Goal: Information Seeking & Learning: Learn about a topic

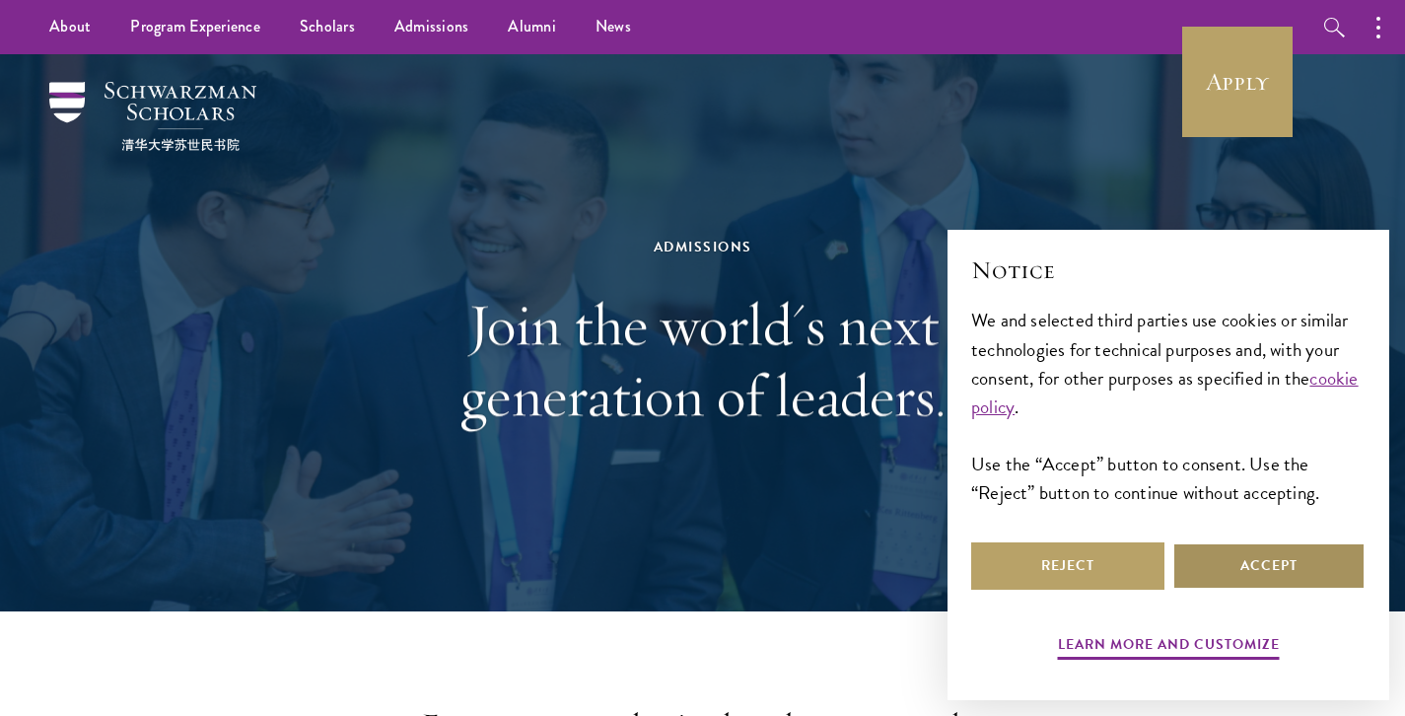
click at [1294, 560] on button "Accept" at bounding box center [1268, 565] width 193 height 47
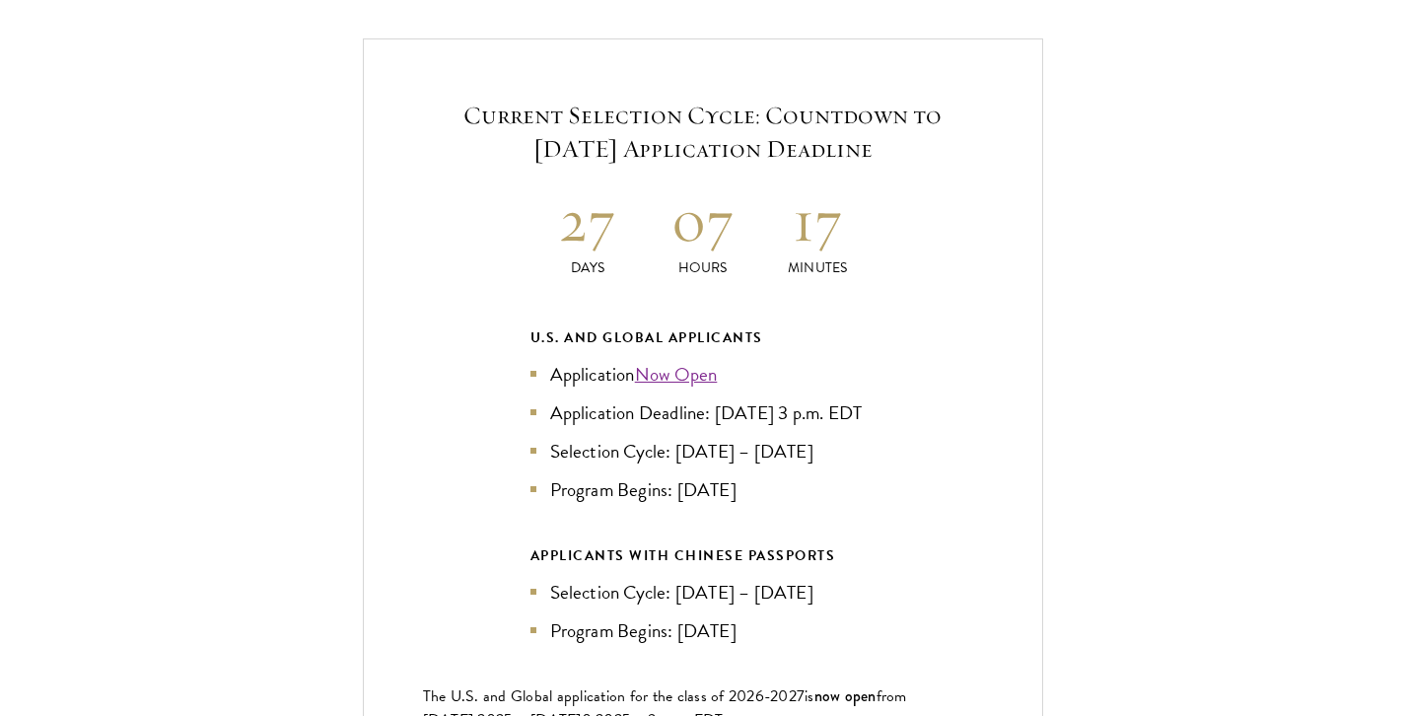
scroll to position [4247, 0]
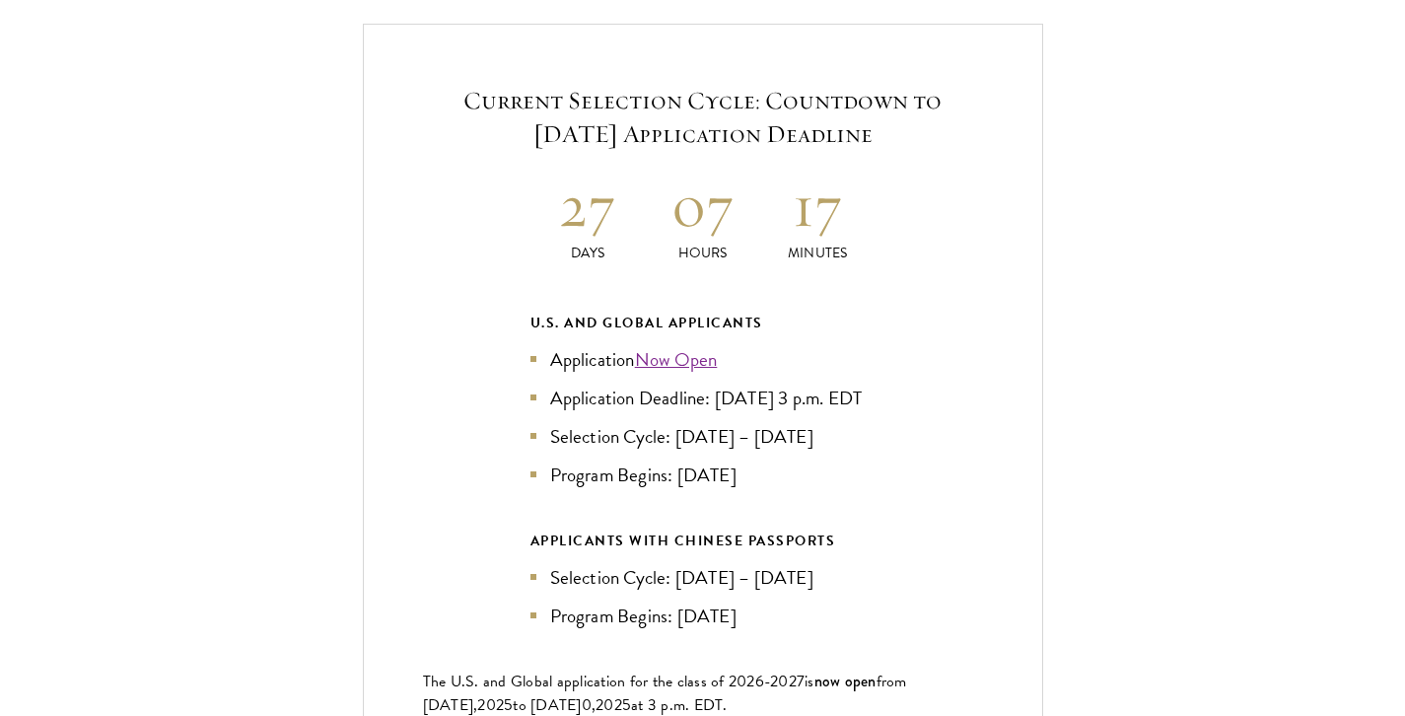
click at [800, 384] on li "Application Deadline: [DATE] 3 p.m. EDT" at bounding box center [702, 398] width 345 height 29
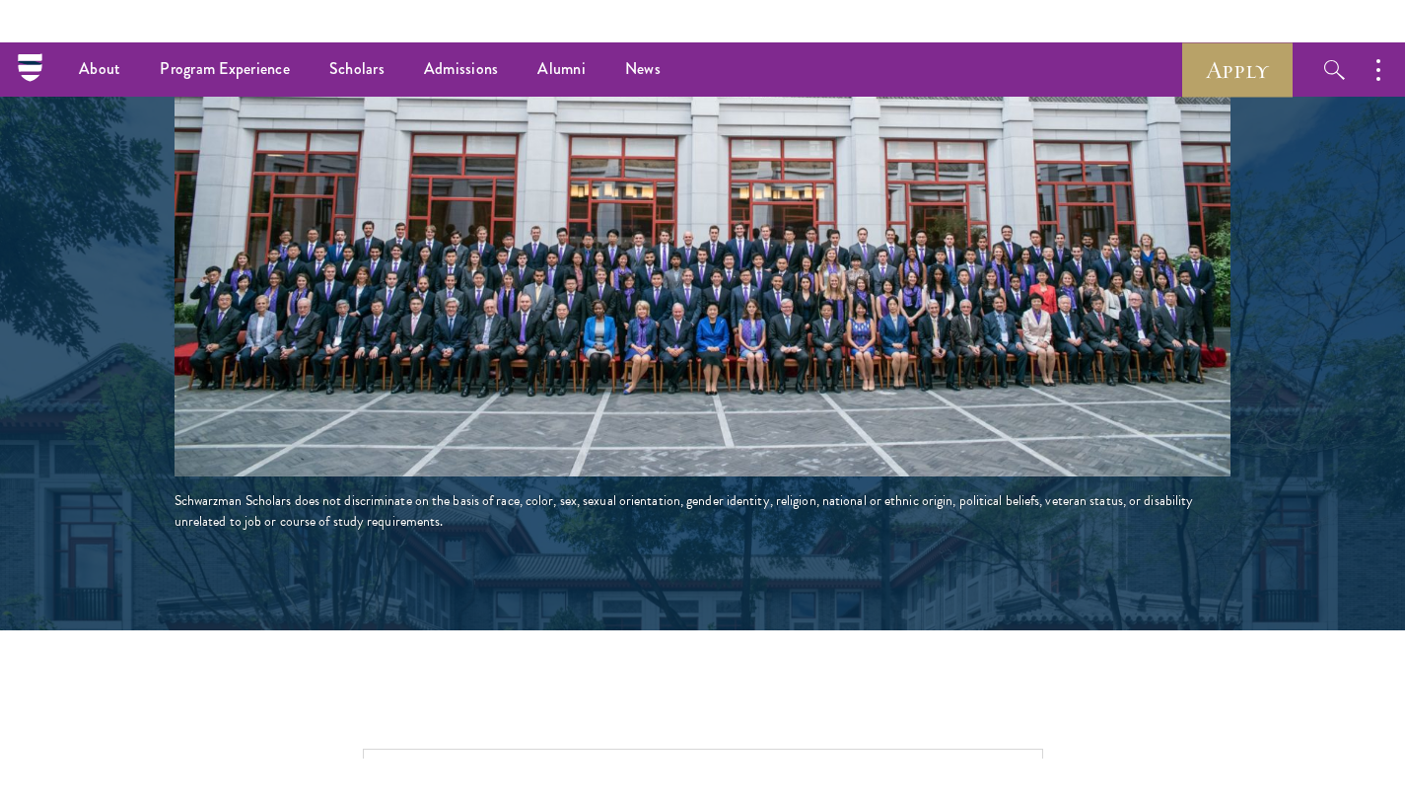
scroll to position [3306, 0]
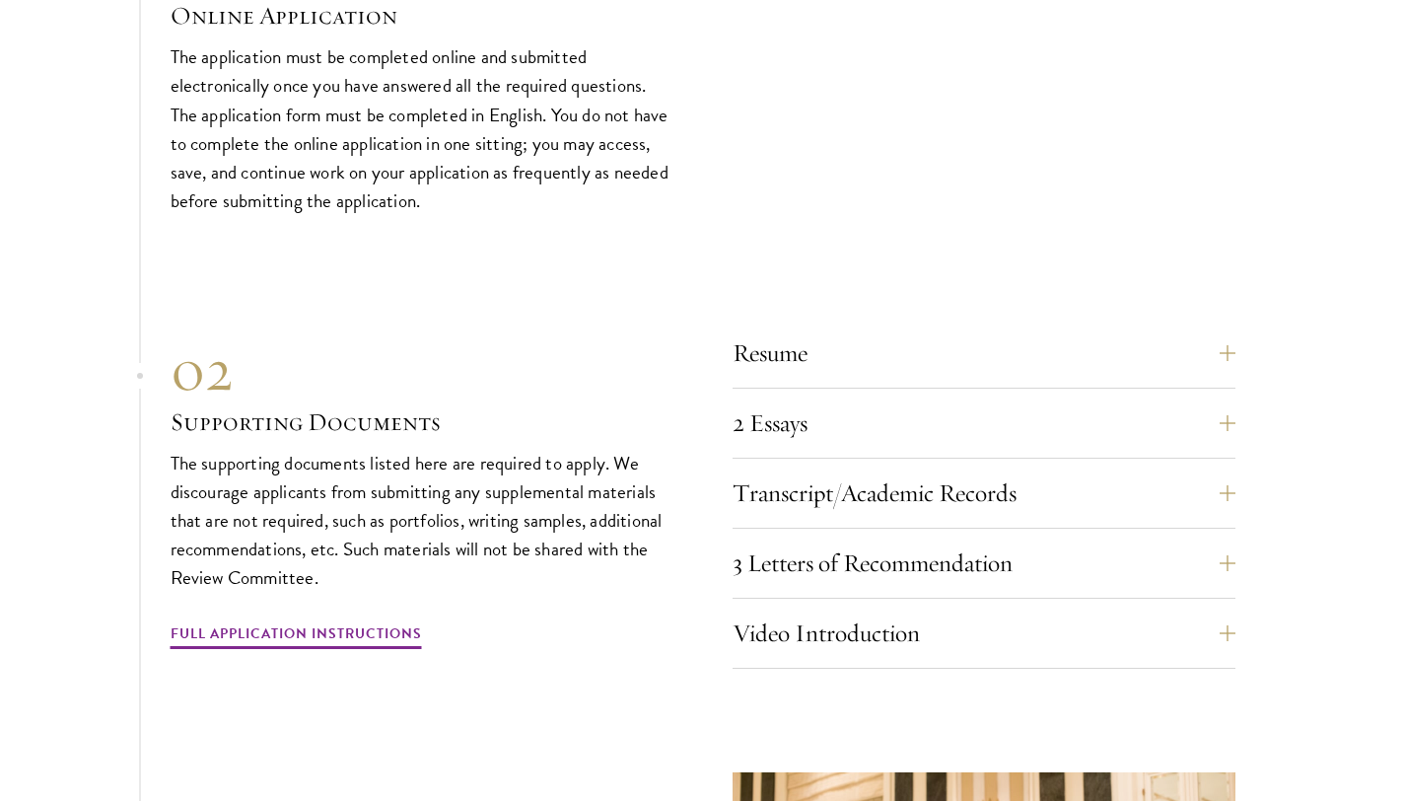
scroll to position [6634, 0]
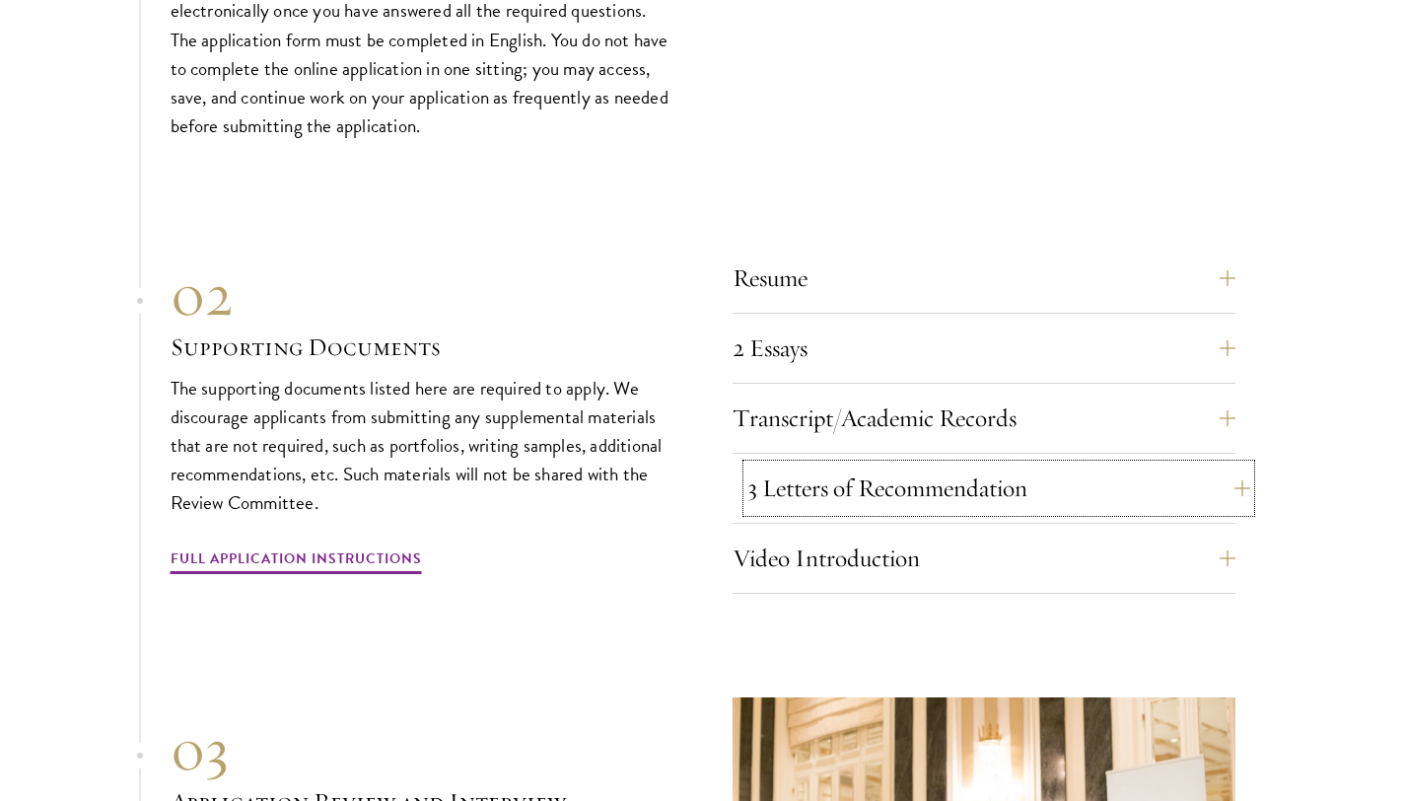
click at [1118, 464] on button "3 Letters of Recommendation" at bounding box center [998, 487] width 503 height 47
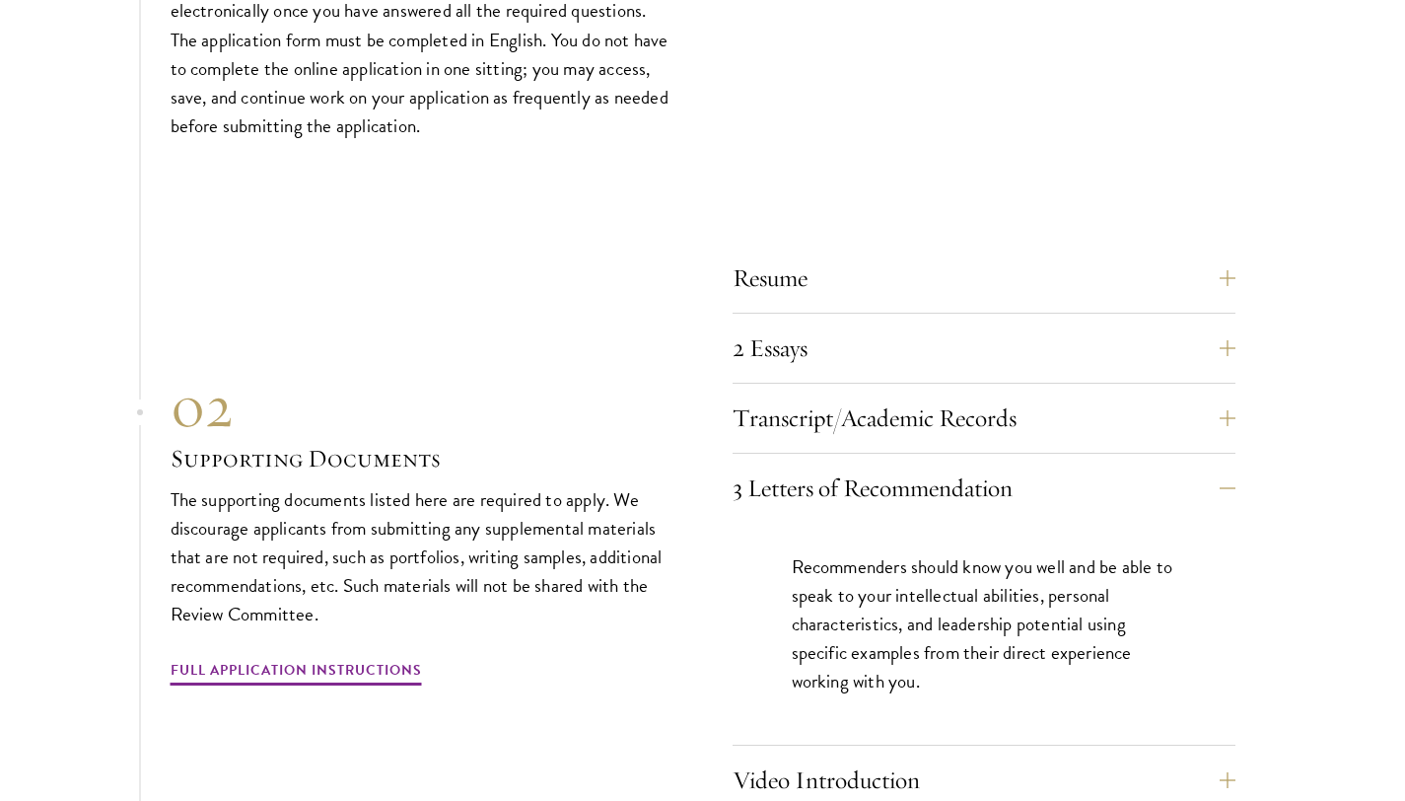
click at [1125, 598] on p "Recommenders should know you well and be able to speak to your intellectual abi…" at bounding box center [984, 623] width 385 height 143
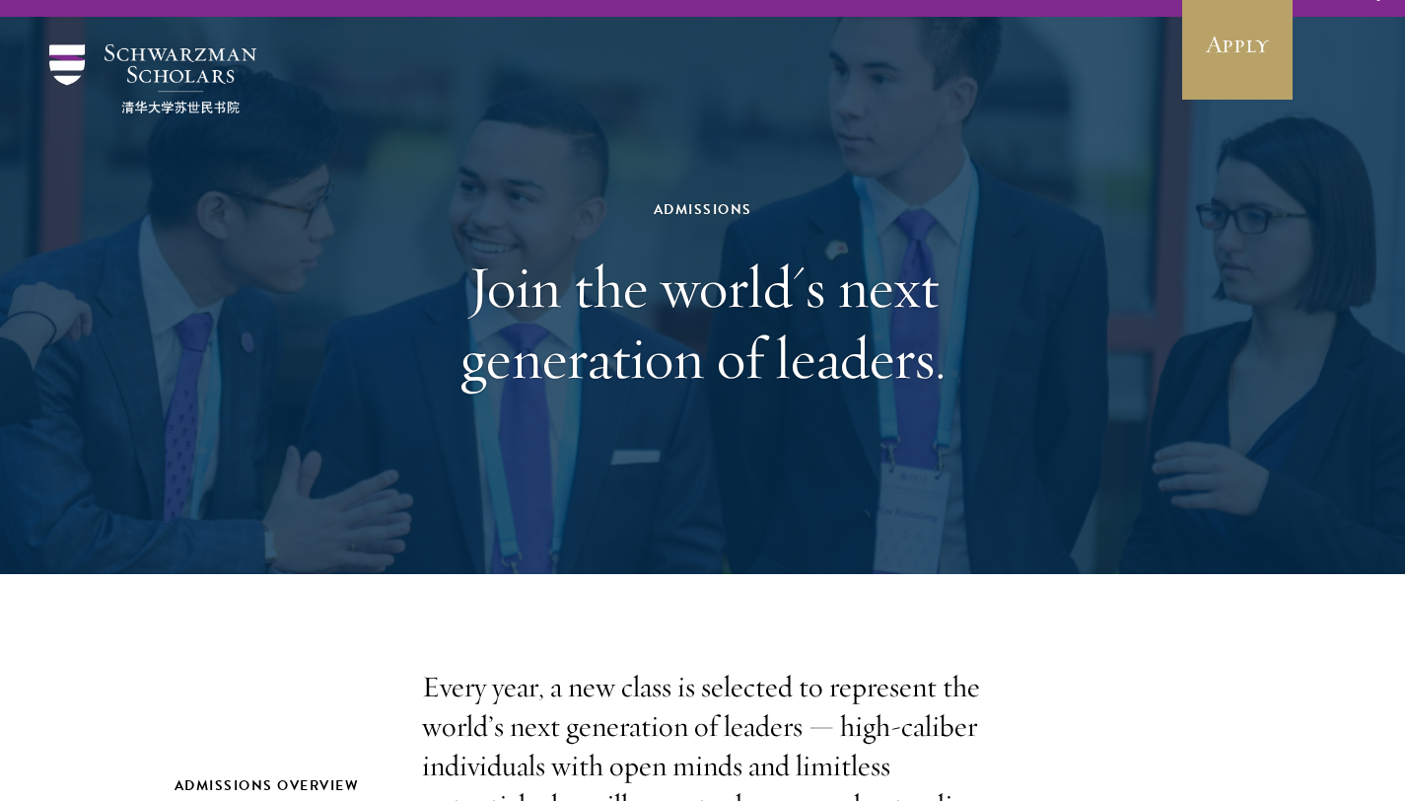
scroll to position [0, 0]
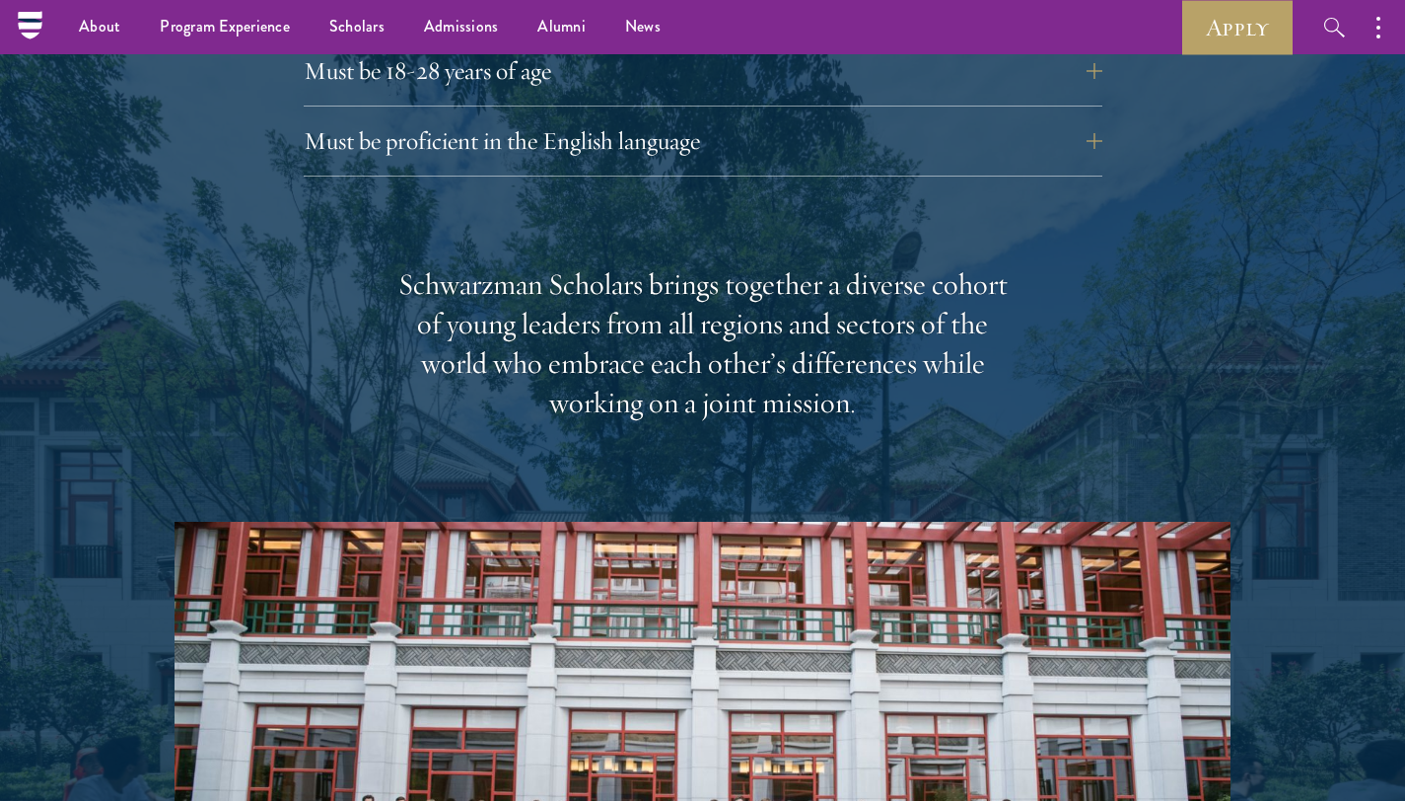
scroll to position [2854, 0]
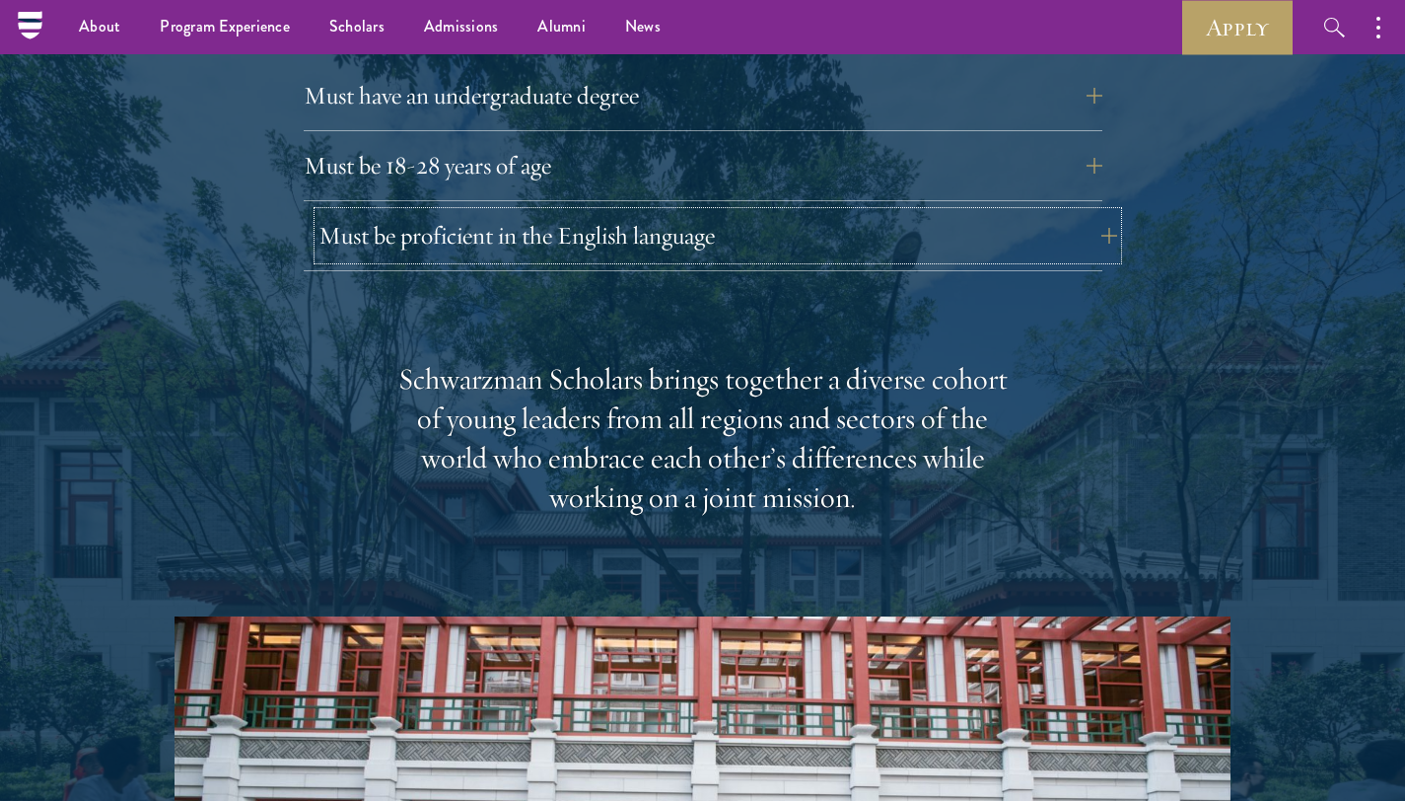
click at [986, 212] on button "Must be proficient in the English language" at bounding box center [717, 235] width 799 height 47
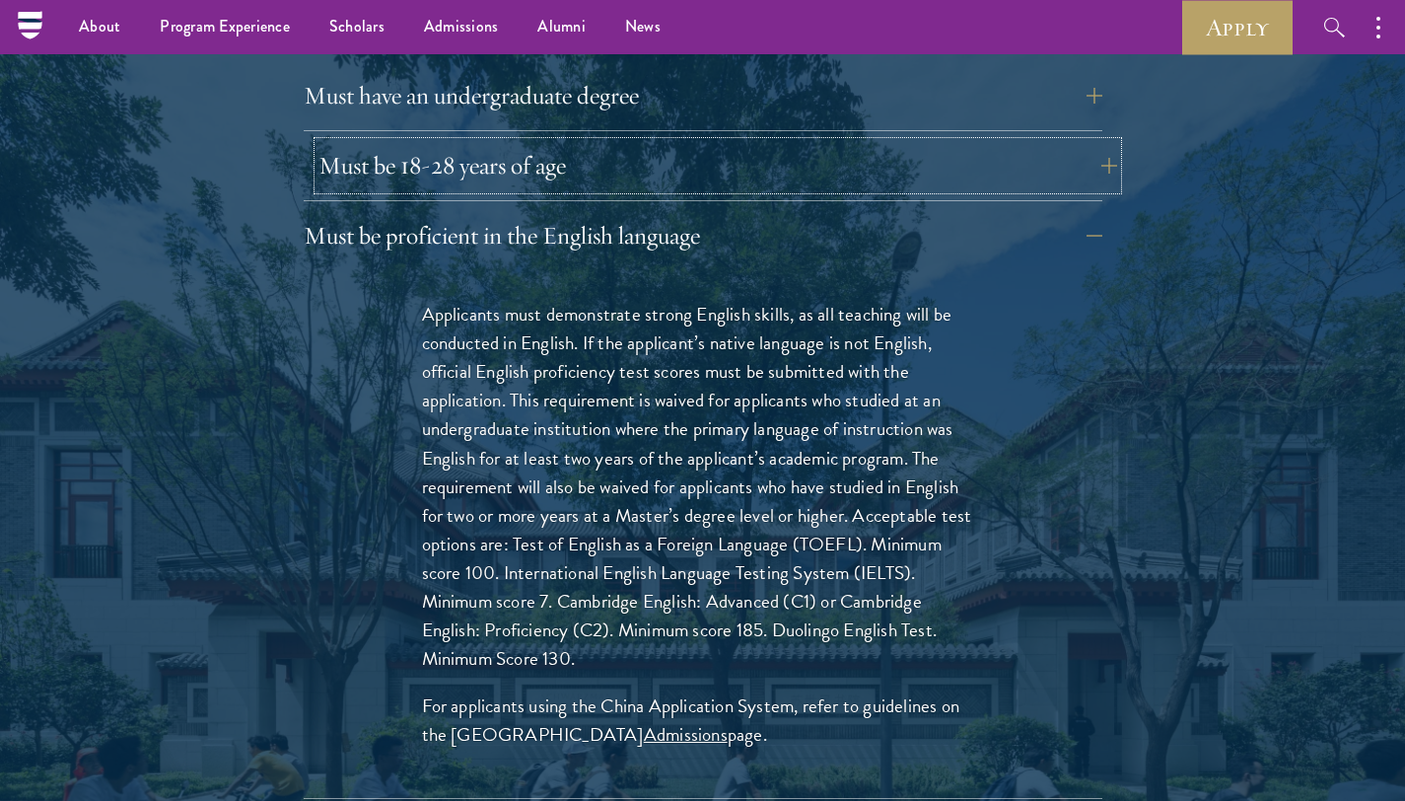
click at [838, 142] on button "Must be 18-28 years of age" at bounding box center [717, 165] width 799 height 47
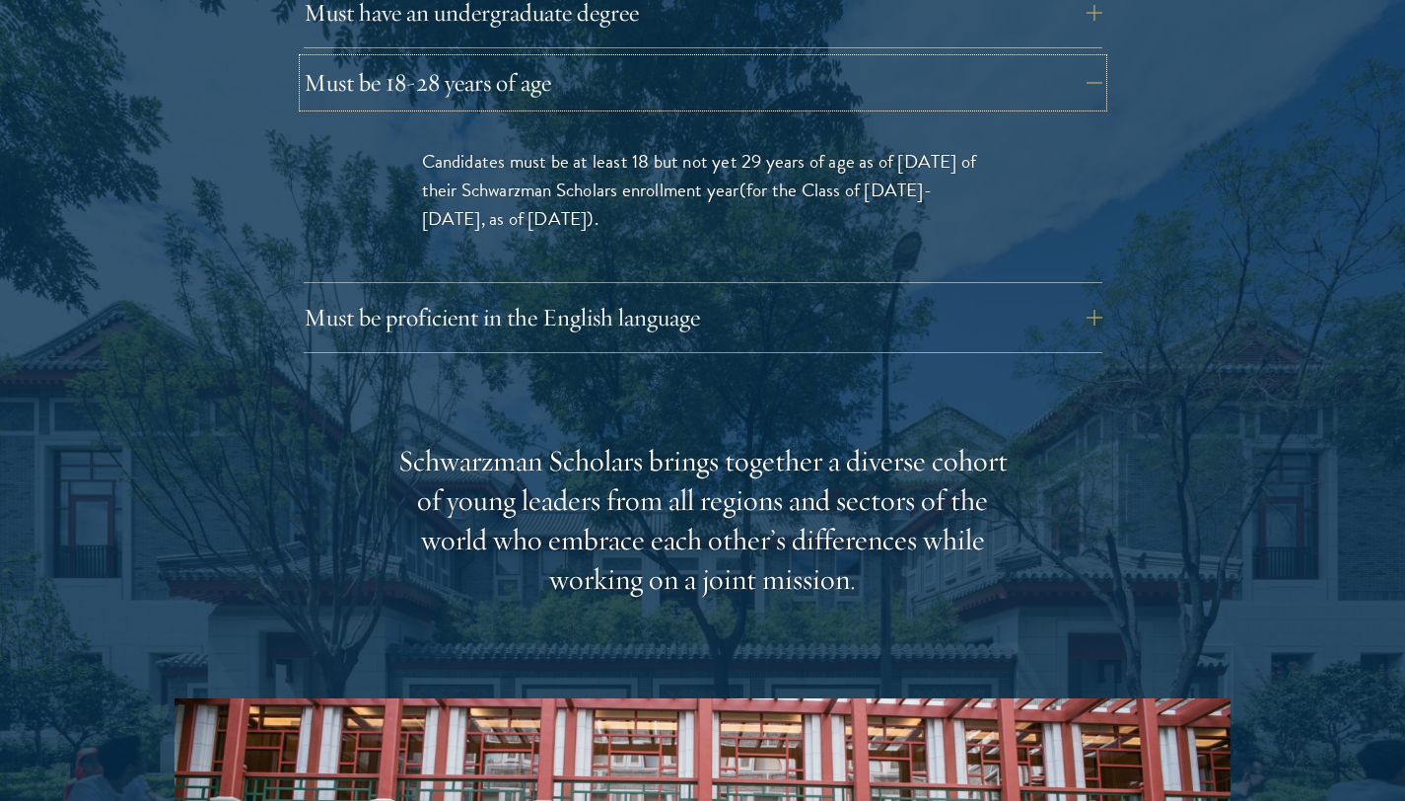
scroll to position [2805, 0]
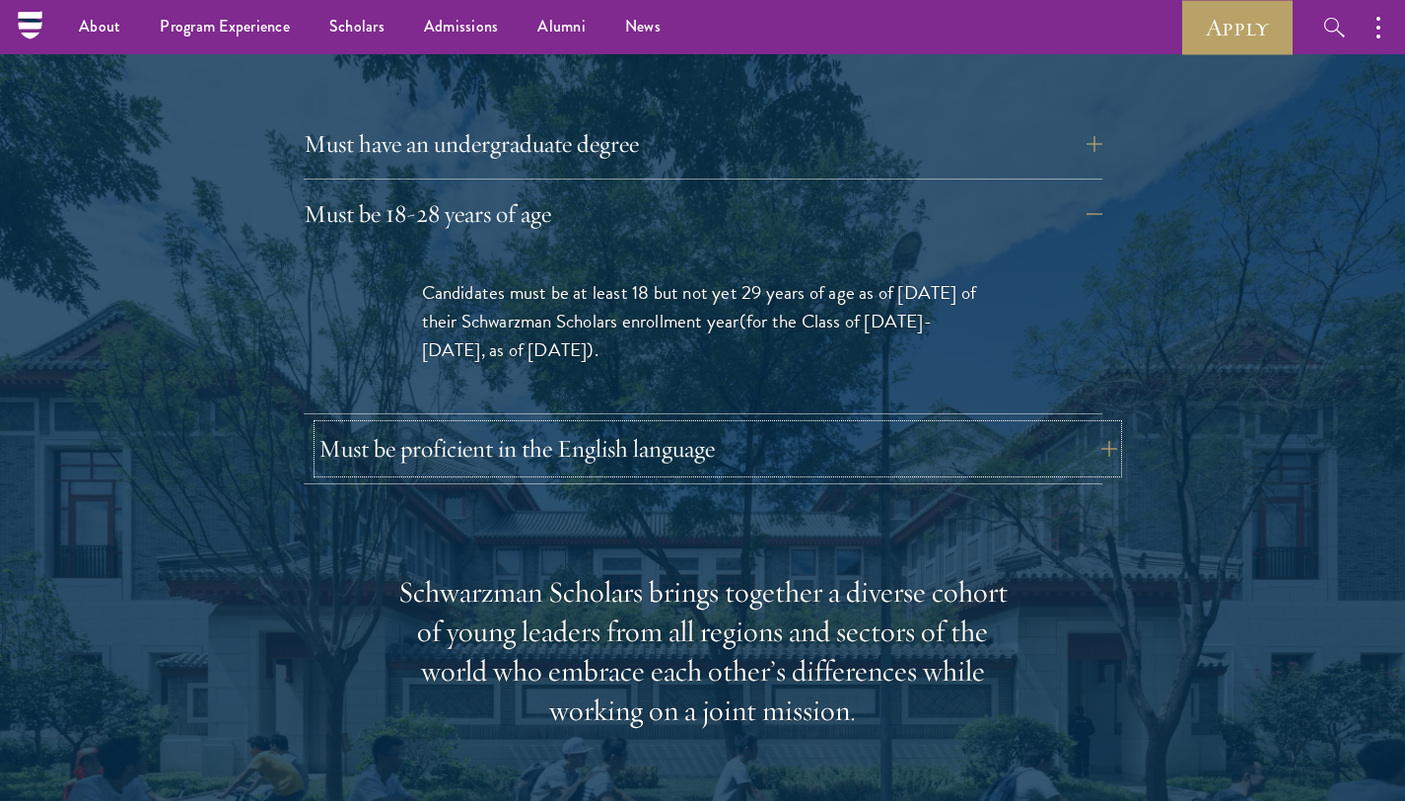
click at [987, 425] on button "Must be proficient in the English language" at bounding box center [717, 448] width 799 height 47
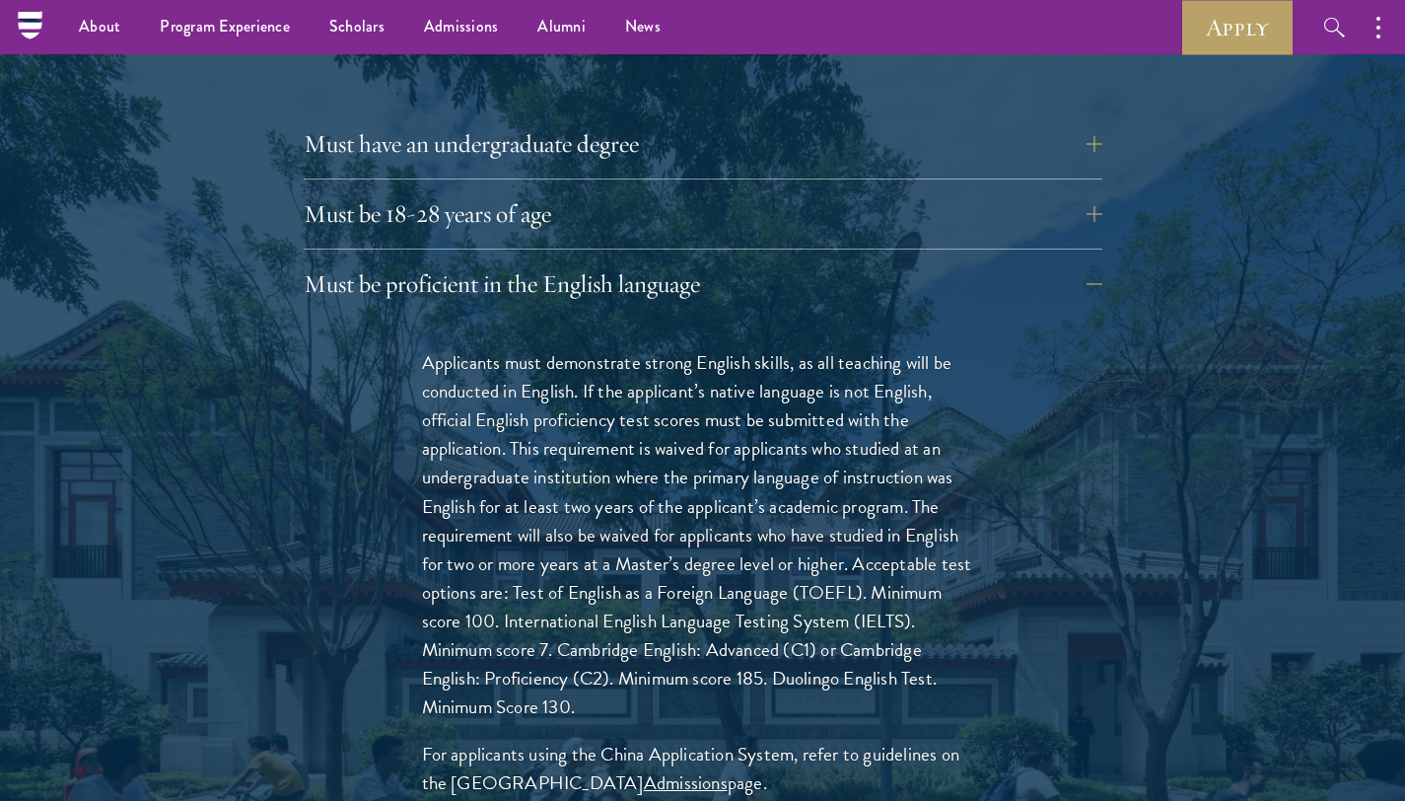
click at [998, 548] on div "Applicants must demonstrate strong English skills, as all teaching will be cond…" at bounding box center [703, 582] width 680 height 528
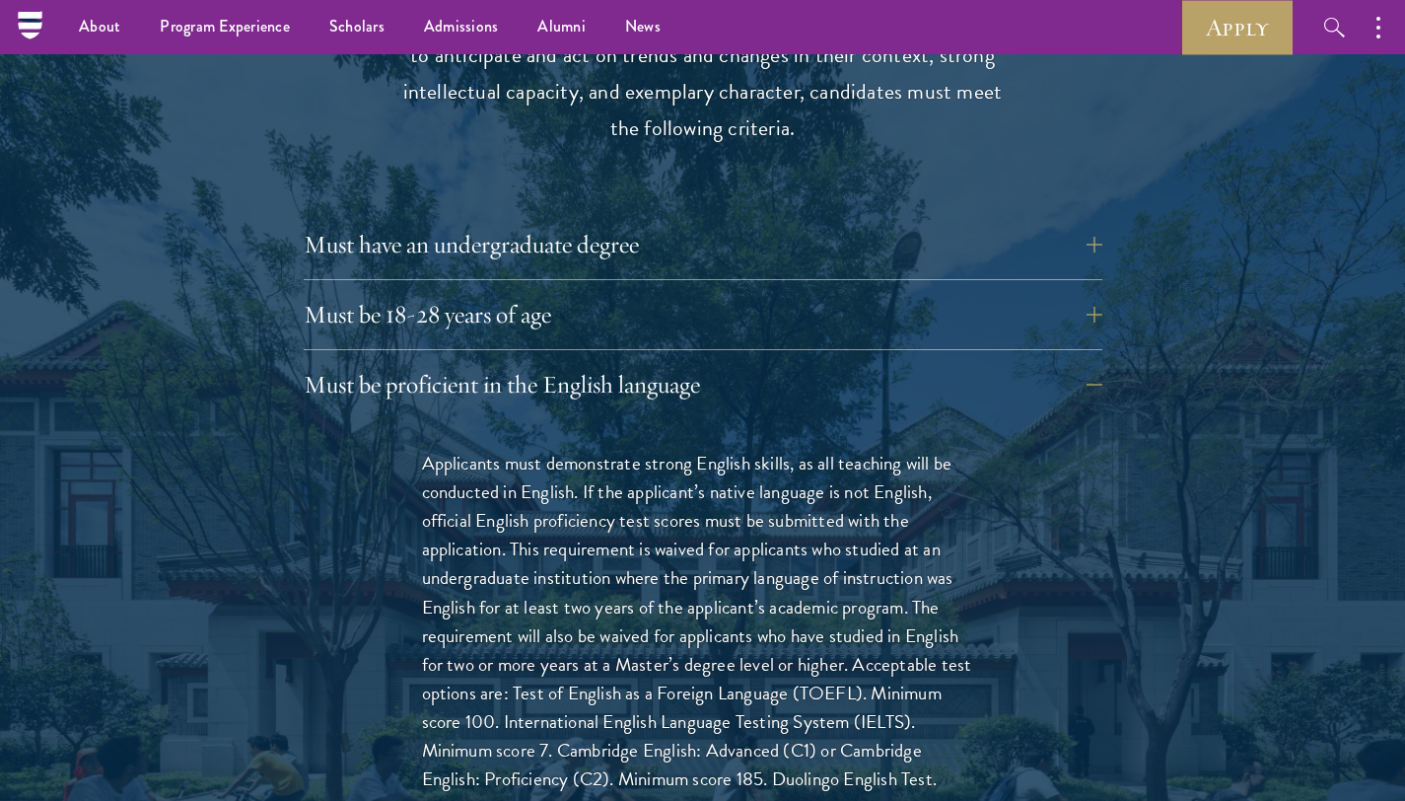
scroll to position [2698, 0]
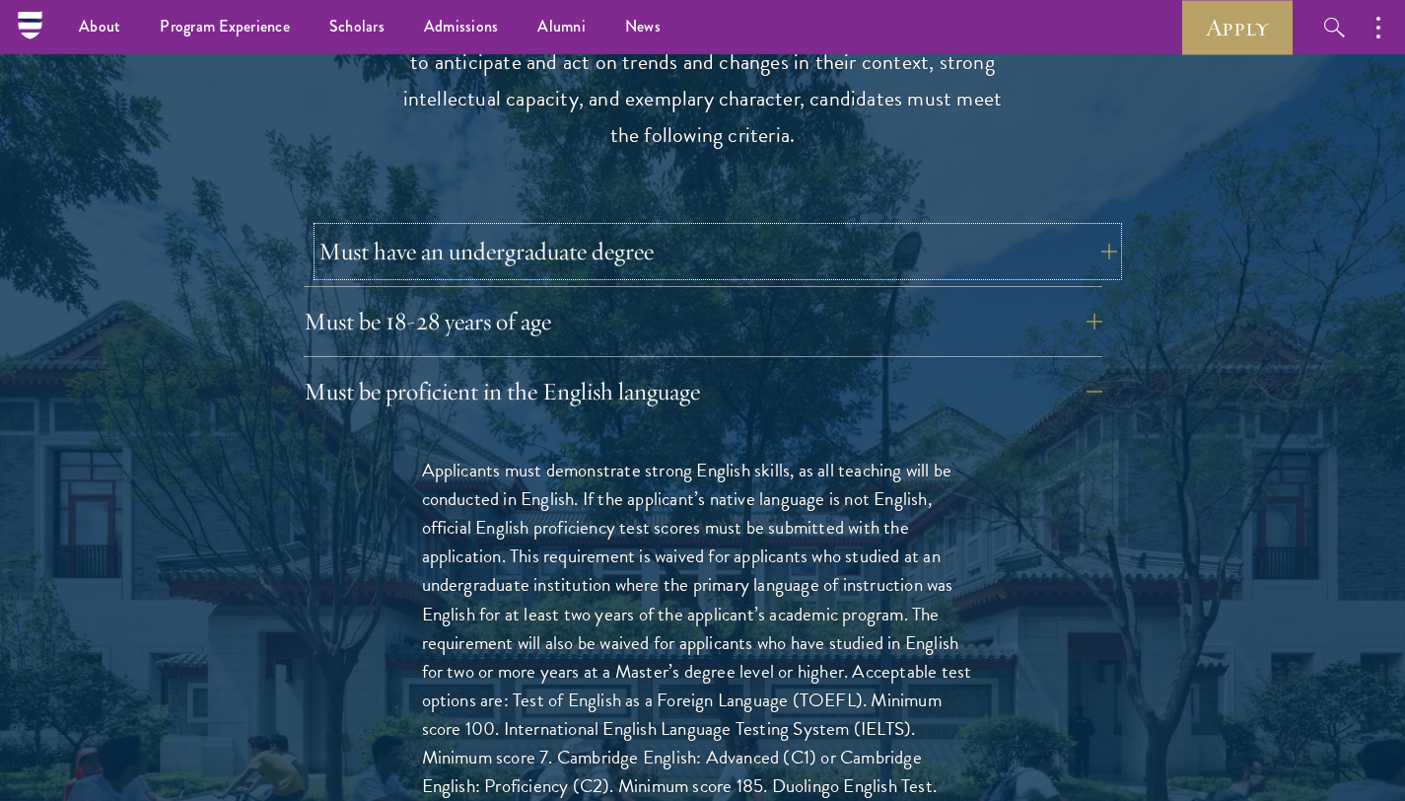
click at [796, 228] on button "Must have an undergraduate degree" at bounding box center [717, 251] width 799 height 47
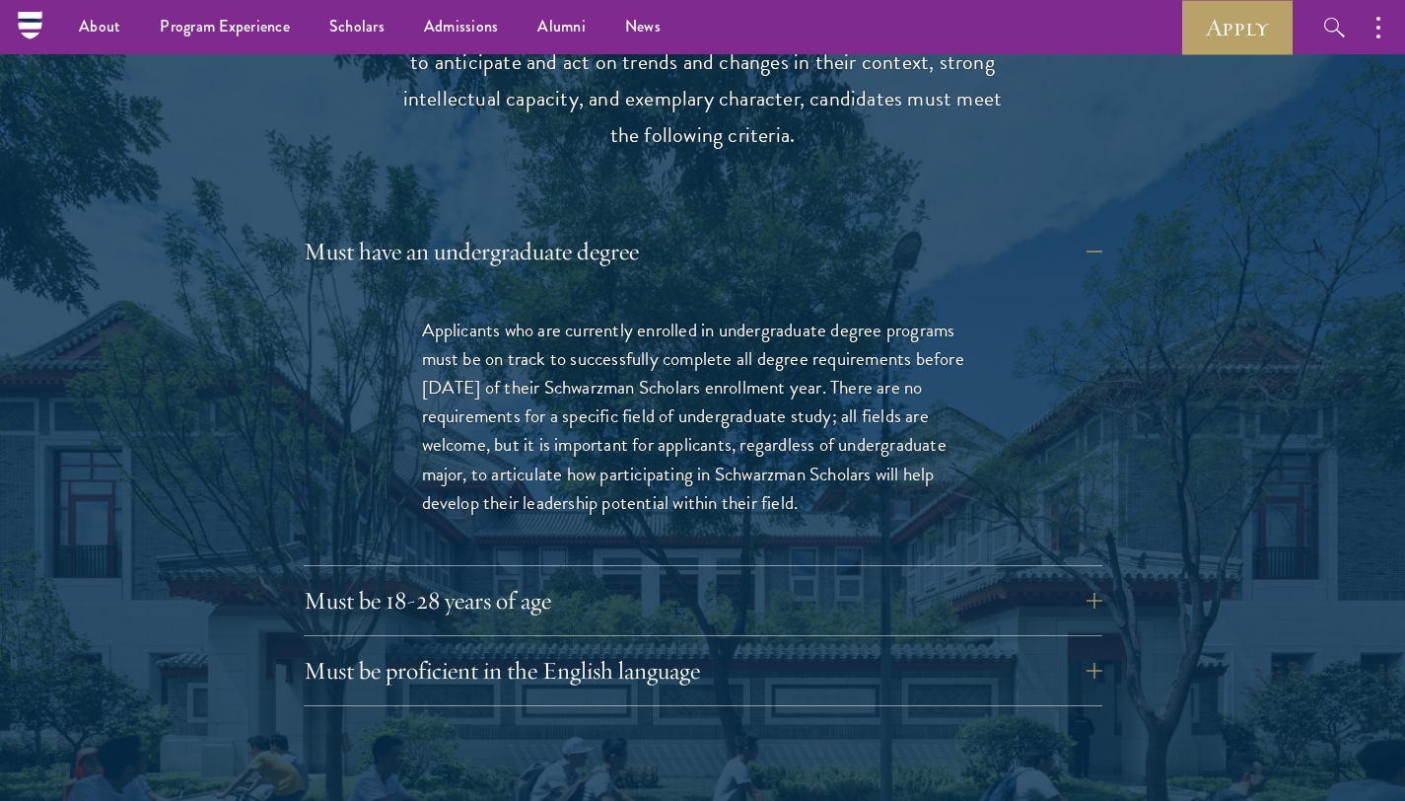
click at [780, 356] on p "Applicants who are currently enrolled in undergraduate degree programs must be …" at bounding box center [703, 416] width 562 height 200
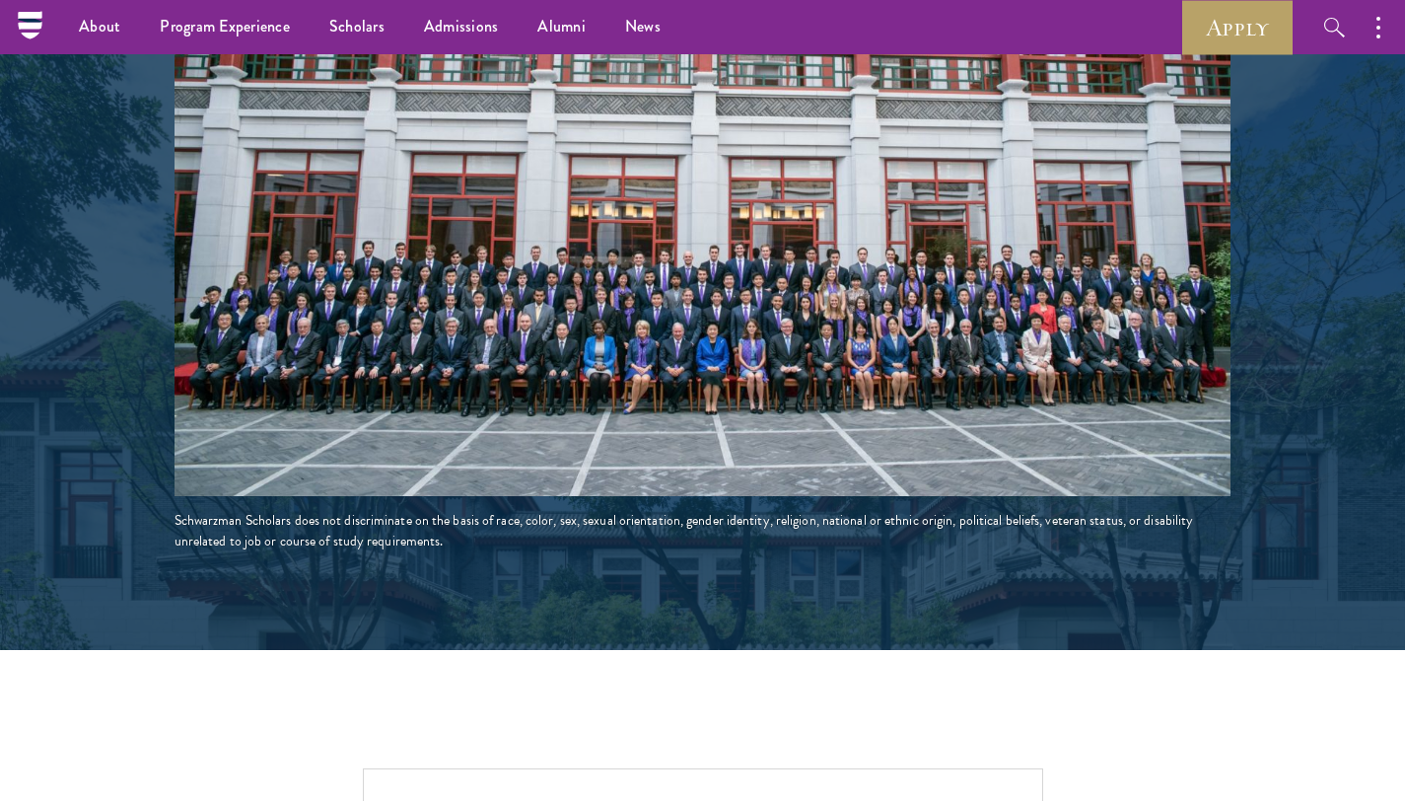
scroll to position [3043, 0]
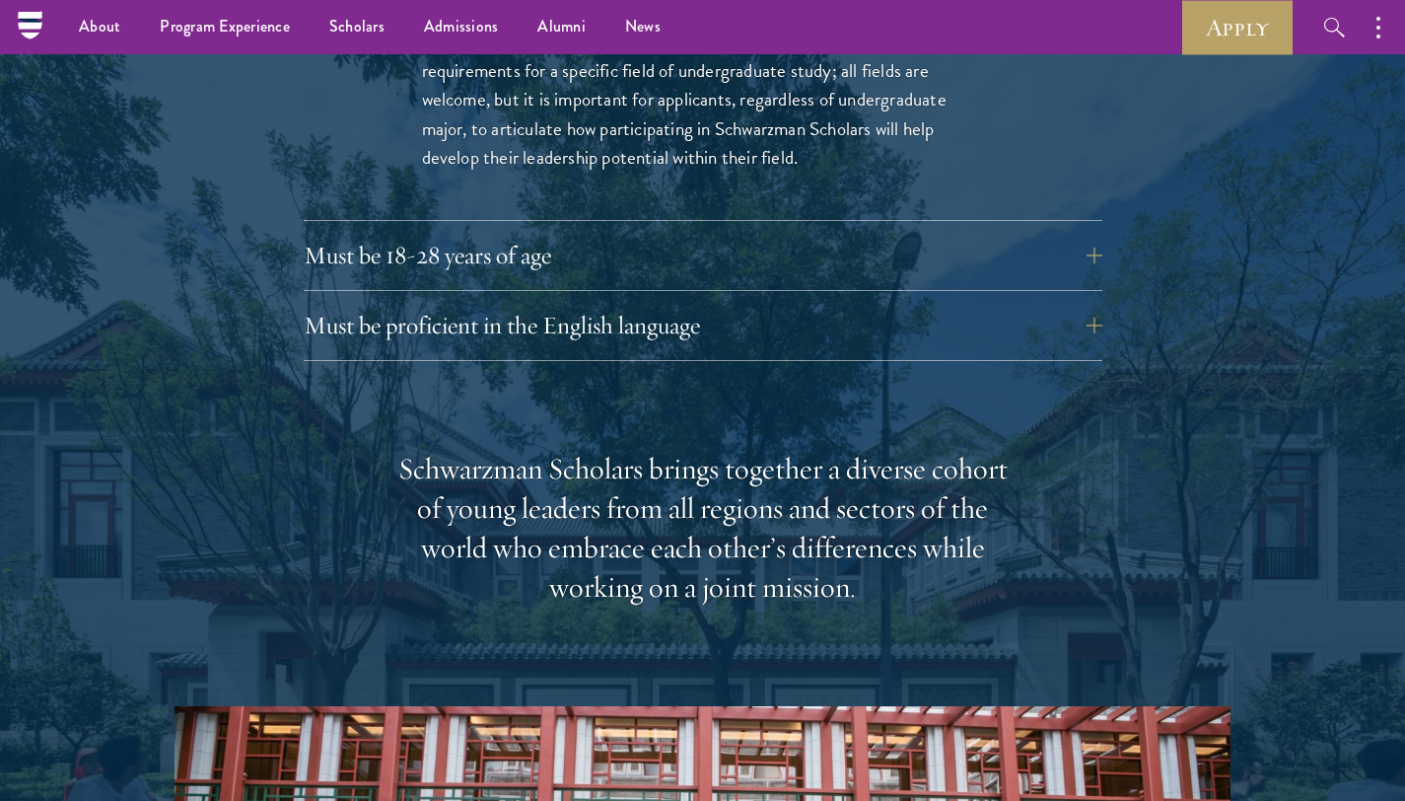
scroll to position [3043, 0]
